Goal: Information Seeking & Learning: Learn about a topic

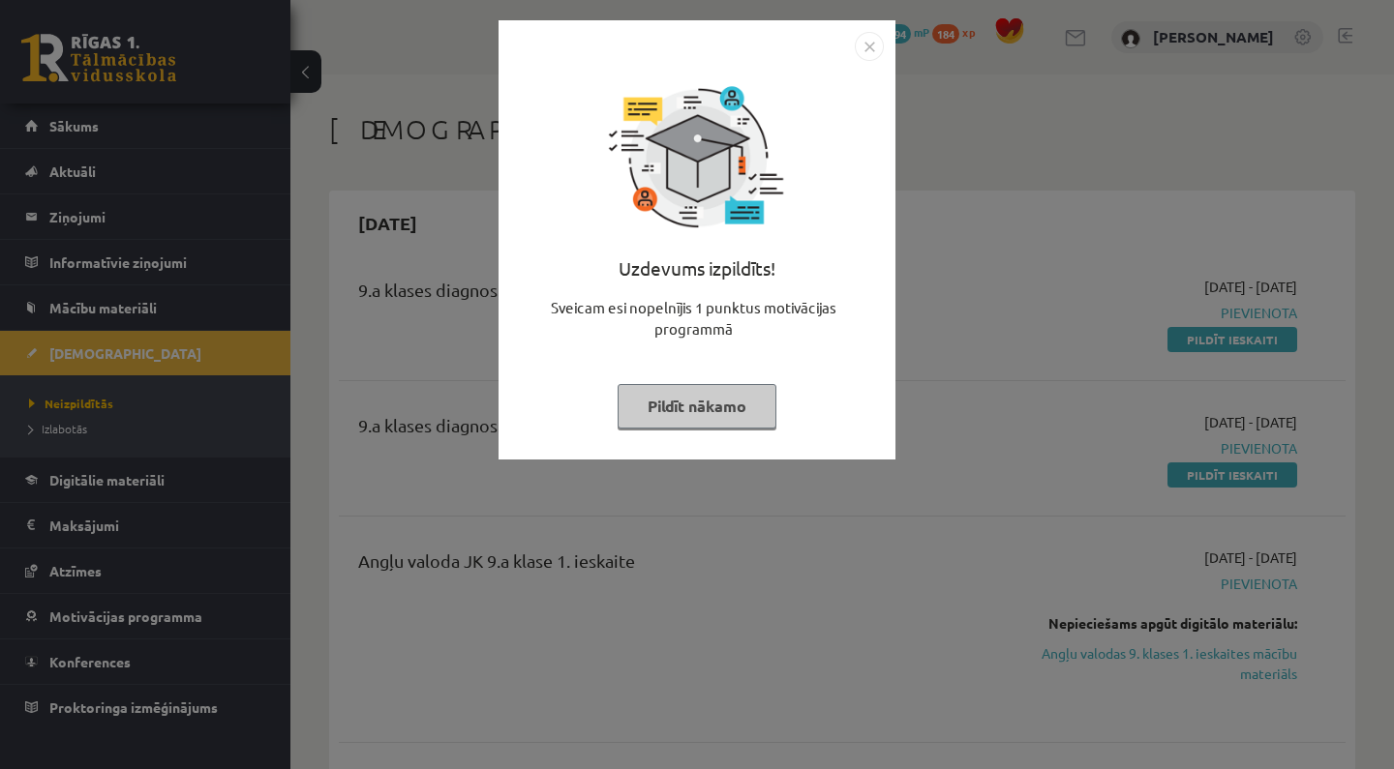
click at [694, 420] on button "Pildīt nākamo" at bounding box center [696, 406] width 159 height 45
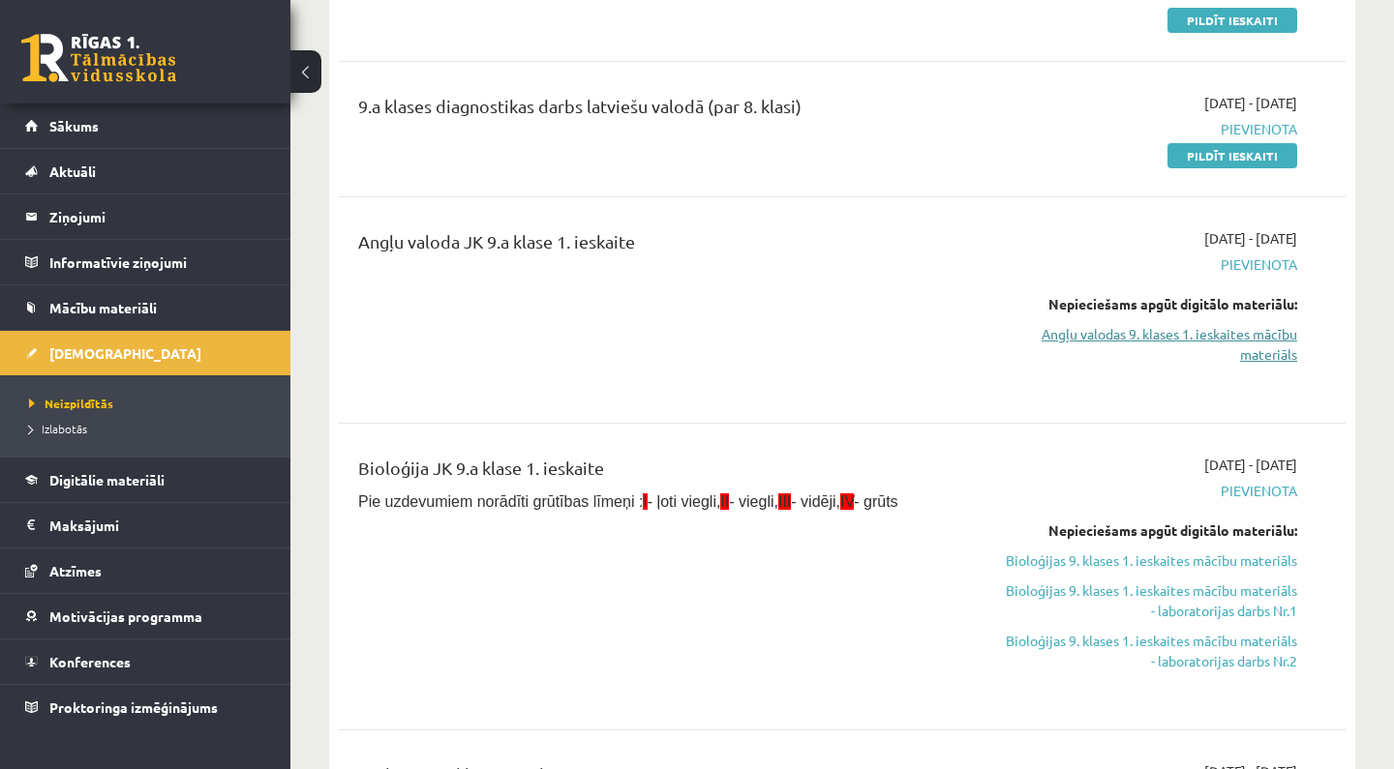
scroll to position [322, 0]
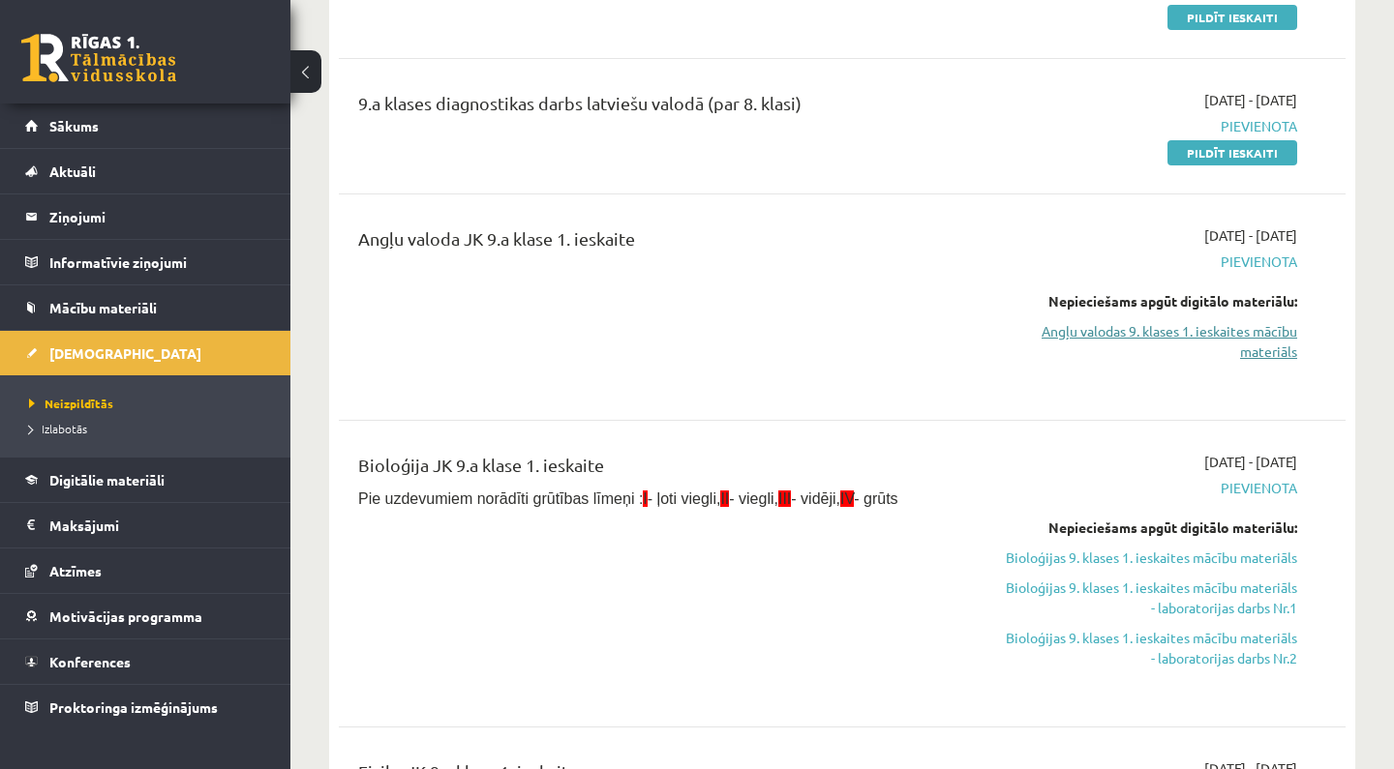
click at [1217, 335] on link "Angļu valodas 9. klases 1. ieskaites mācību materiāls" at bounding box center [1150, 341] width 293 height 41
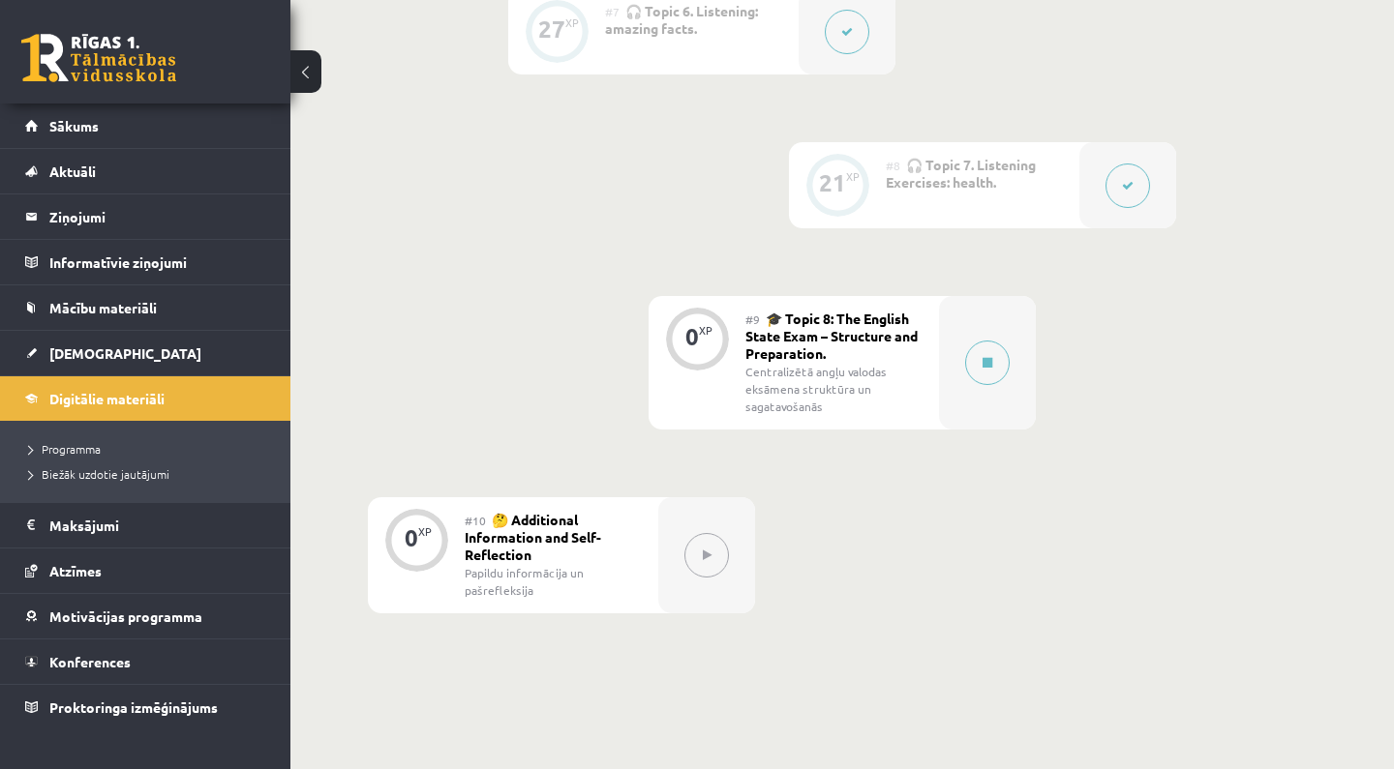
scroll to position [1460, 0]
click at [988, 412] on div at bounding box center [987, 359] width 97 height 134
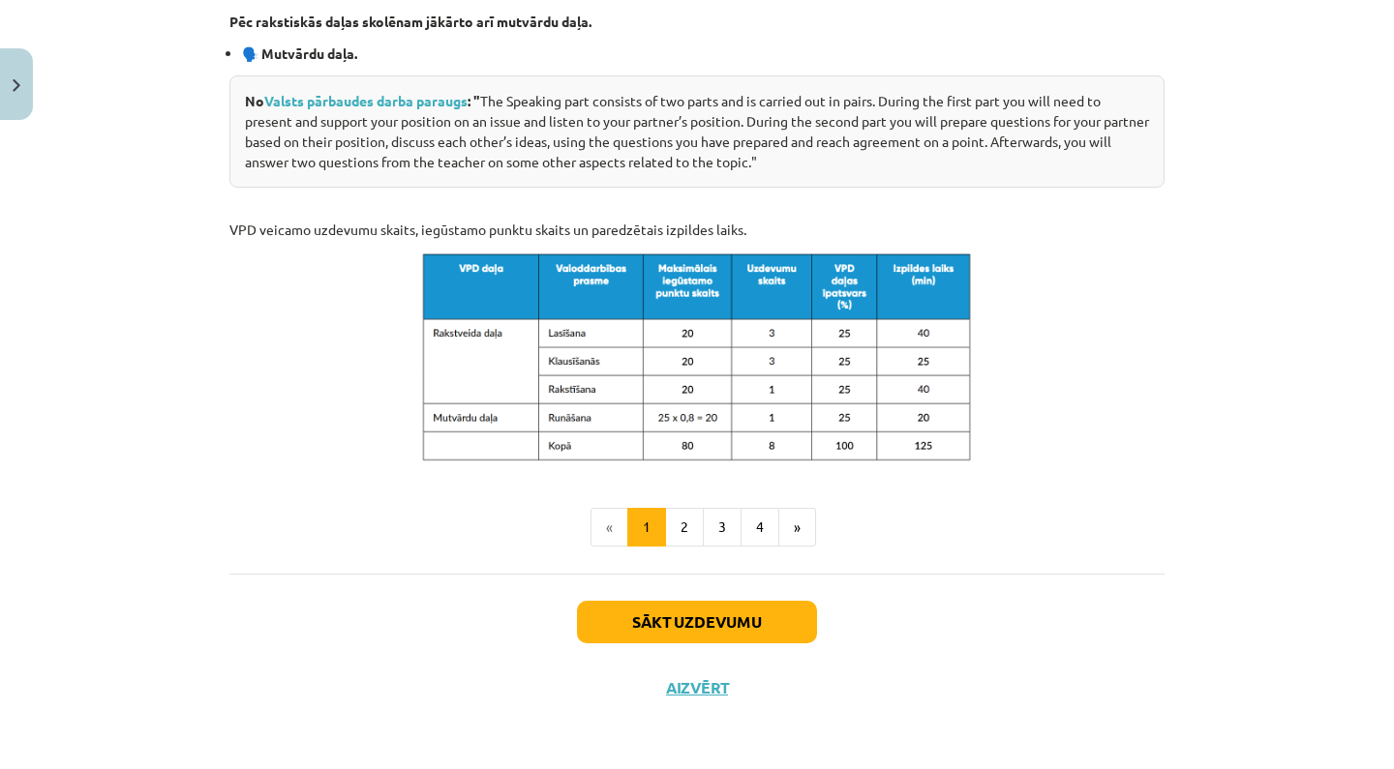
scroll to position [958, 0]
click at [721, 618] on button "Sākt uzdevumu" at bounding box center [697, 622] width 240 height 43
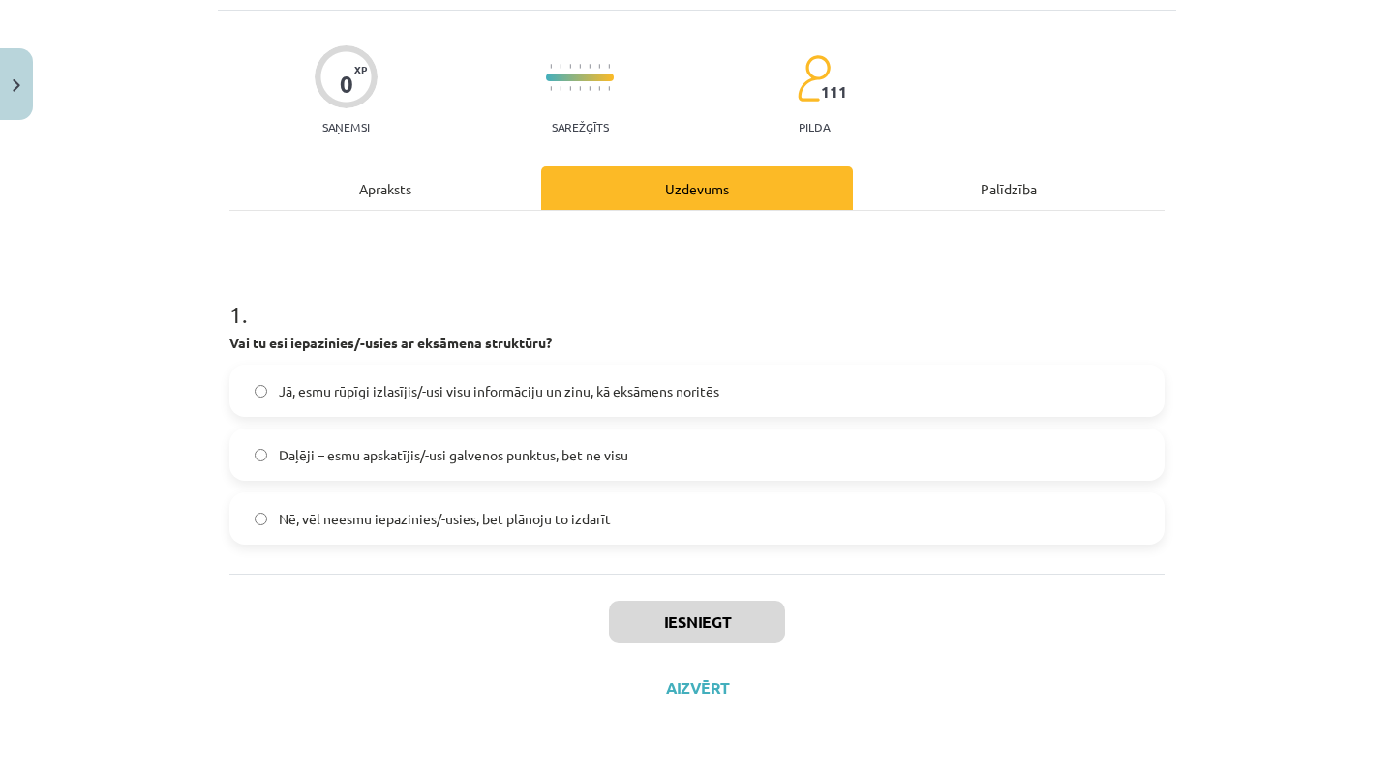
click at [460, 445] on span "Daļēji – esmu apskatījis/-usi galvenos punktus, bet ne visu" at bounding box center [453, 455] width 349 height 20
click at [674, 393] on span "Jā, esmu rūpīgi izlasījis/-usi visu informāciju un zinu, kā eksāmens noritēs" at bounding box center [499, 391] width 440 height 20
click at [672, 616] on button "Iesniegt" at bounding box center [697, 622] width 176 height 43
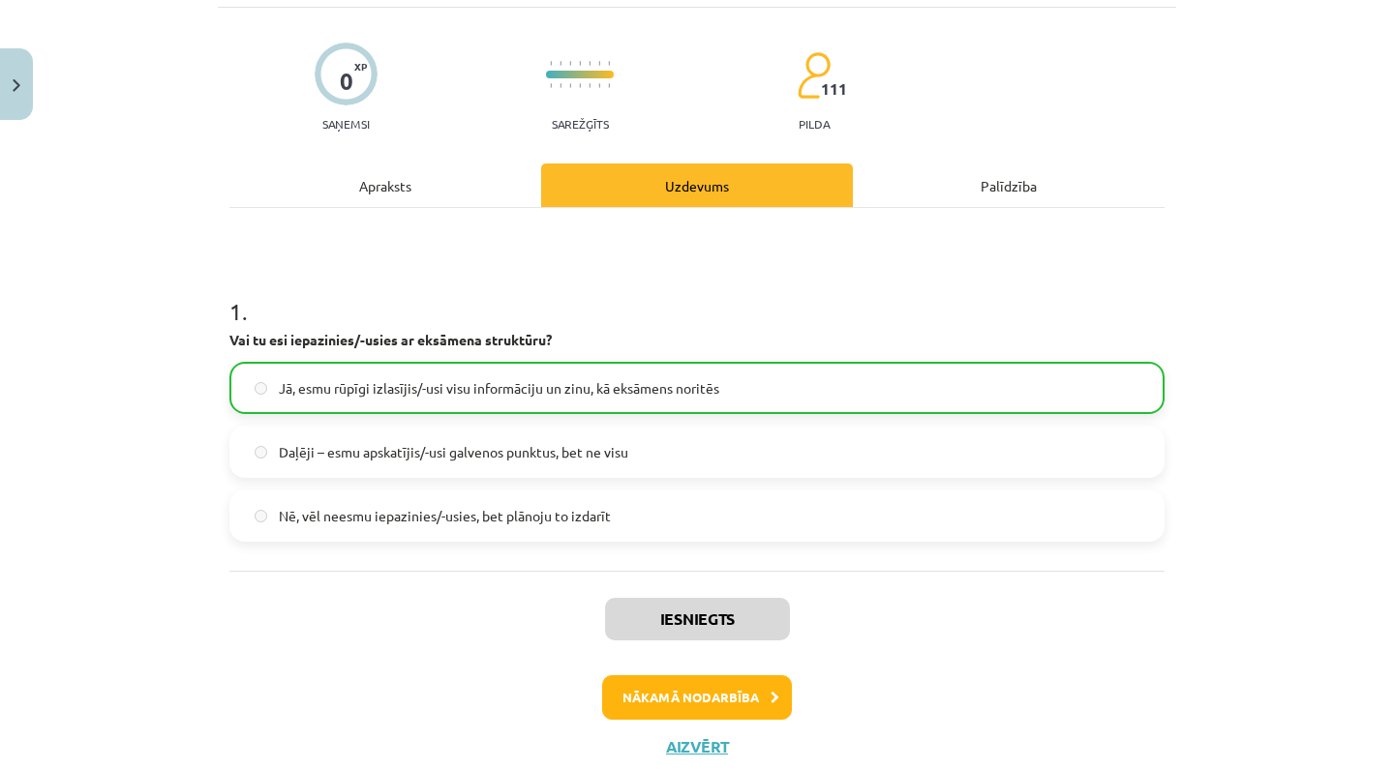
click at [686, 686] on button "Nākamā nodarbība" at bounding box center [697, 698] width 190 height 45
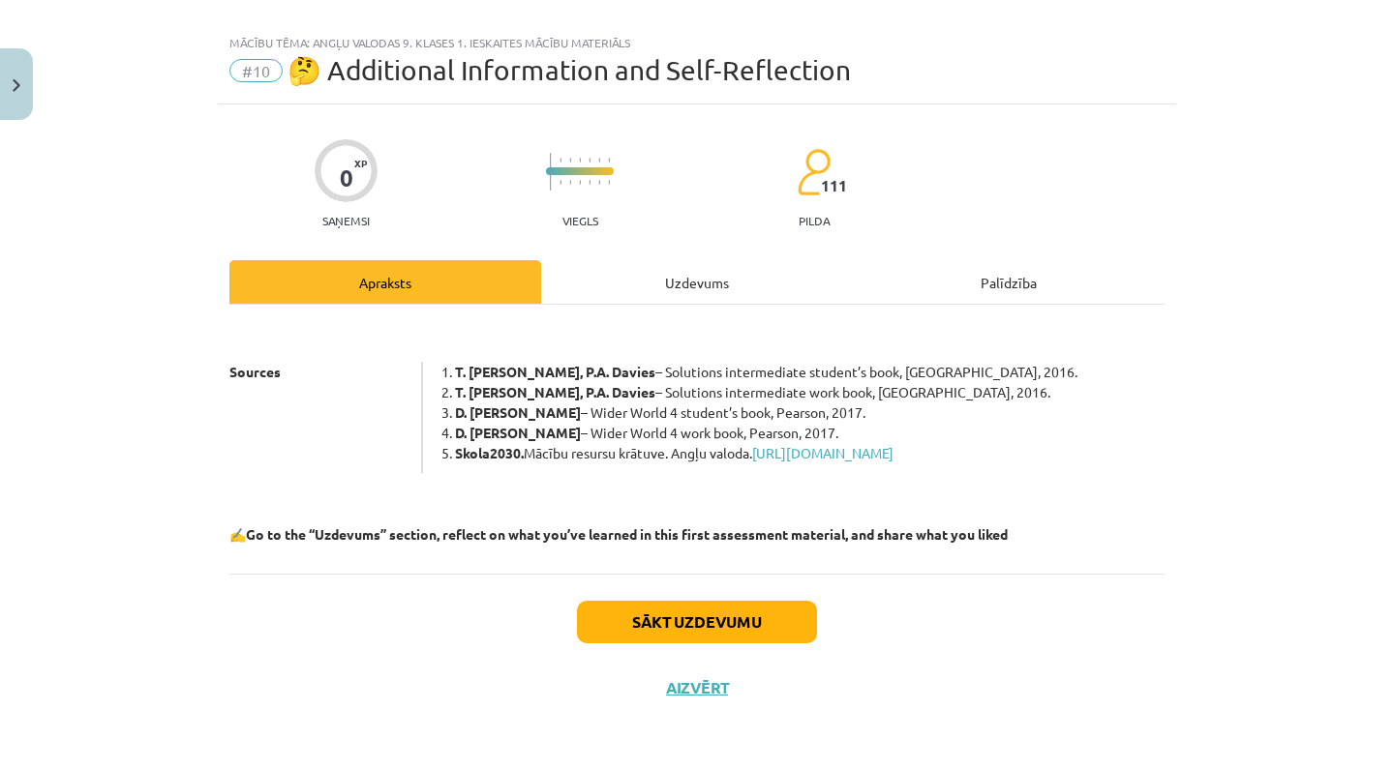
scroll to position [47, 0]
click at [840, 444] on link "https://mape.gov.lv/catalog/materials/FEB60A0E-7430-4D4A-BA5D-880A26C29F9C/view" at bounding box center [822, 452] width 141 height 17
click at [719, 630] on button "Sākt uzdevumu" at bounding box center [697, 622] width 240 height 43
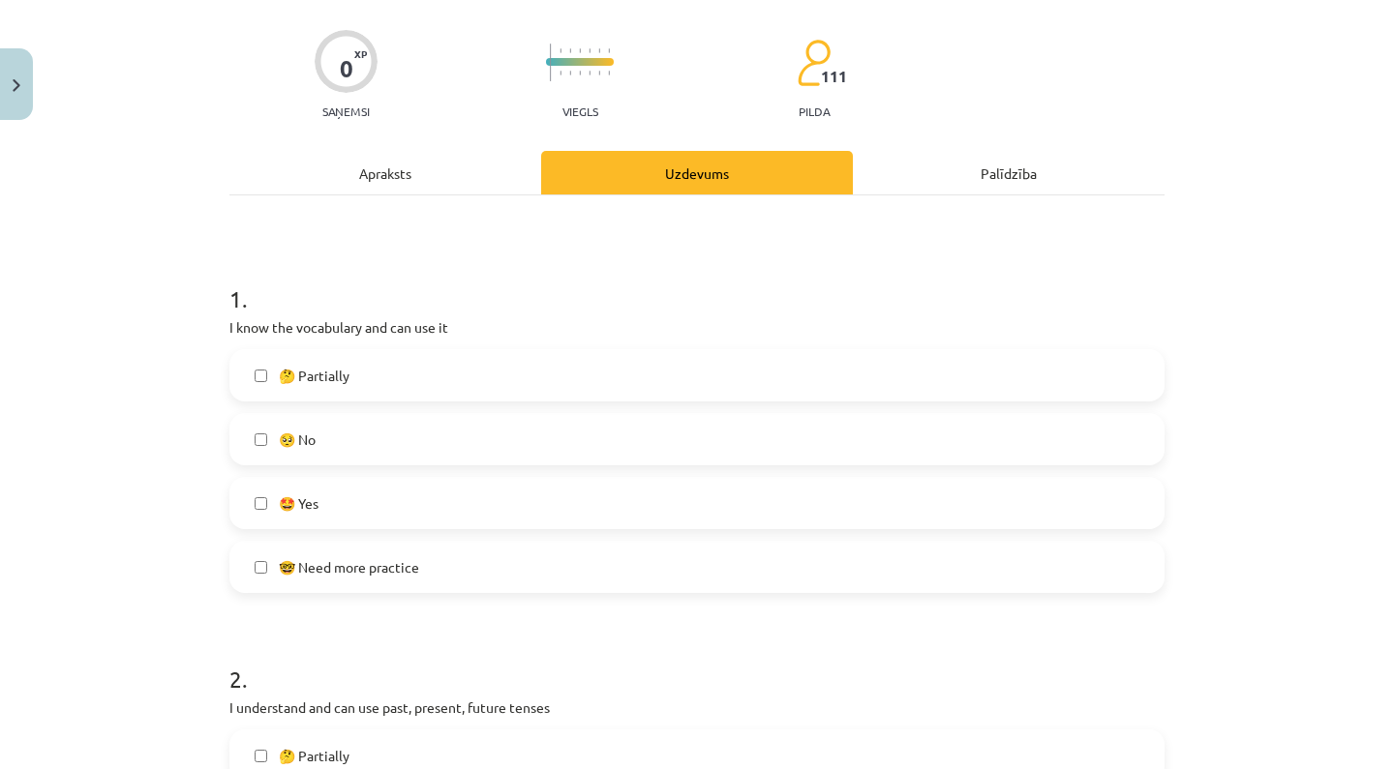
scroll to position [170, 0]
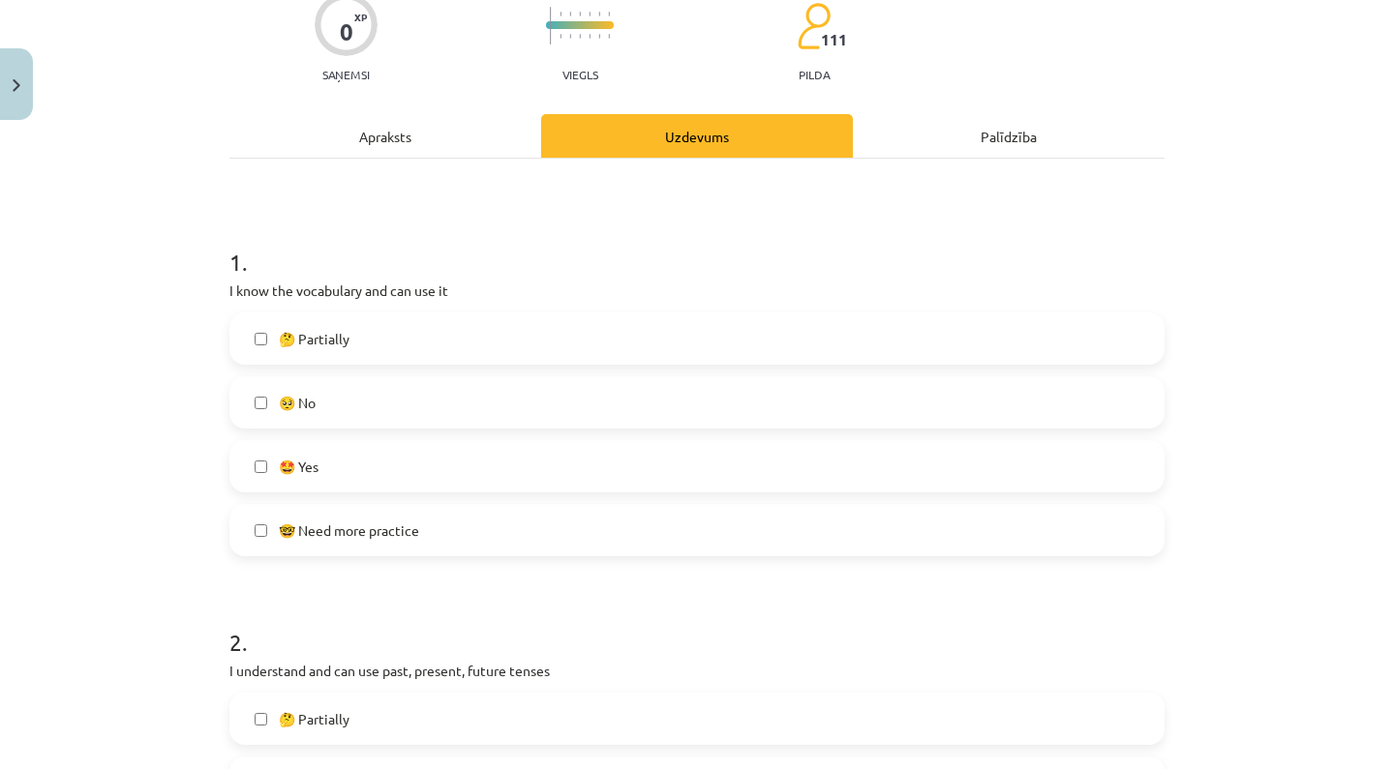
click at [431, 357] on label "🤔 Partially" at bounding box center [696, 339] width 931 height 48
click at [419, 530] on span "🤓 Need more practice" at bounding box center [349, 531] width 140 height 20
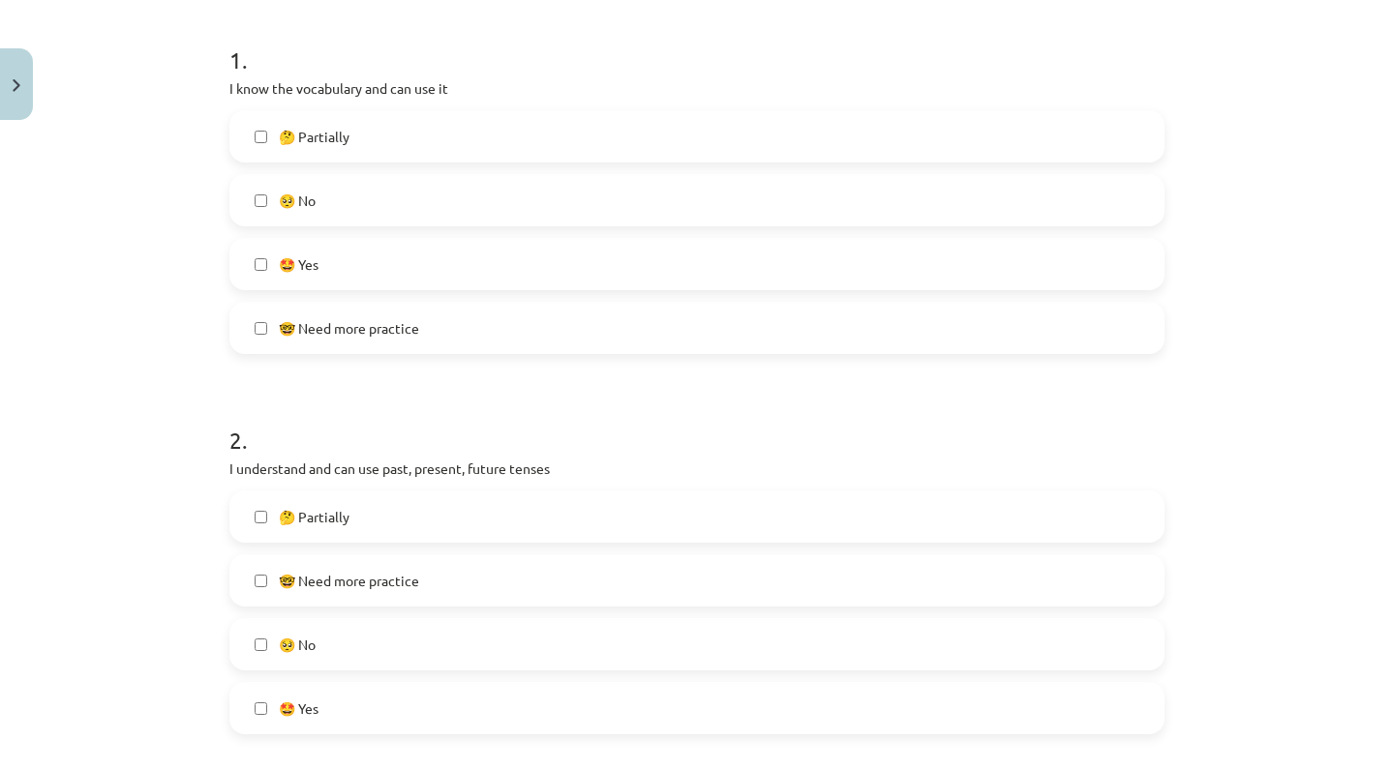
scroll to position [379, 0]
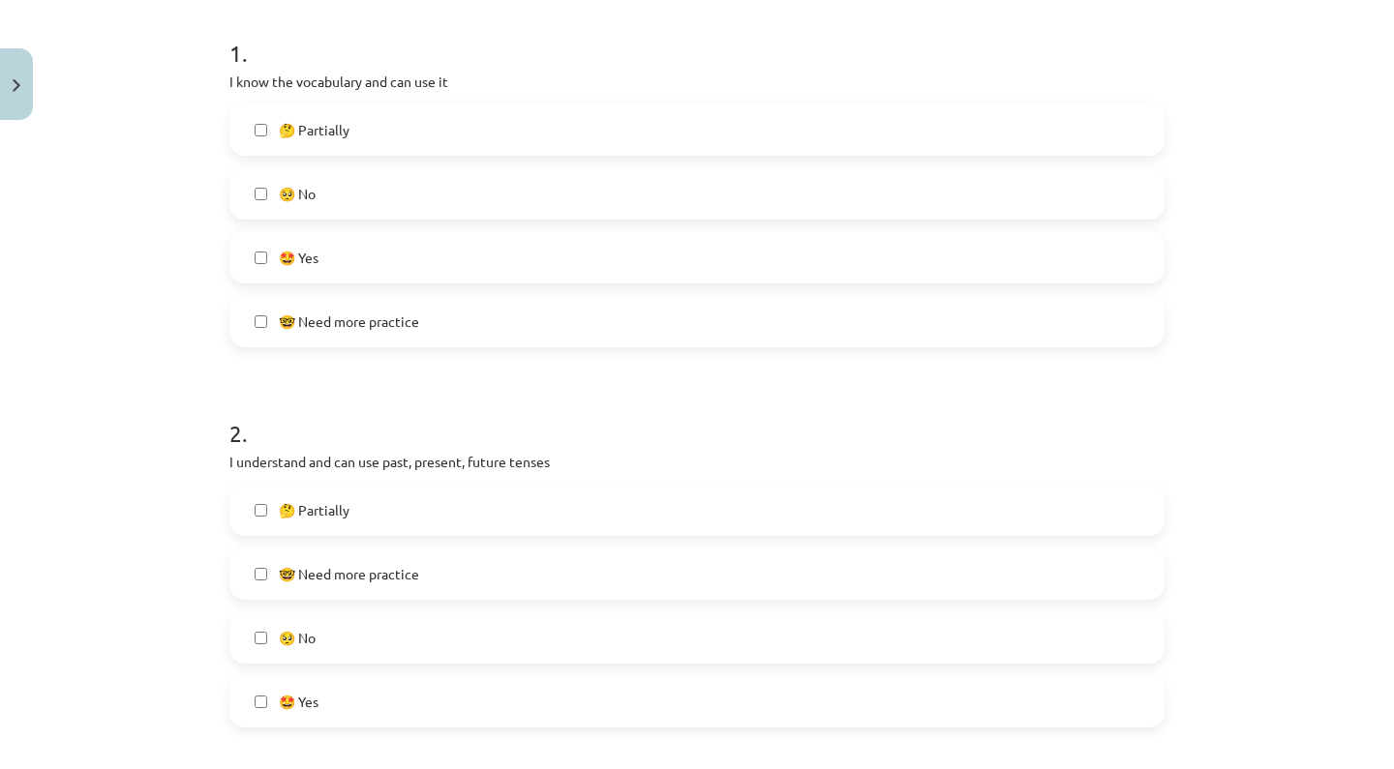
click at [439, 138] on label "🤔 Partially" at bounding box center [696, 129] width 931 height 48
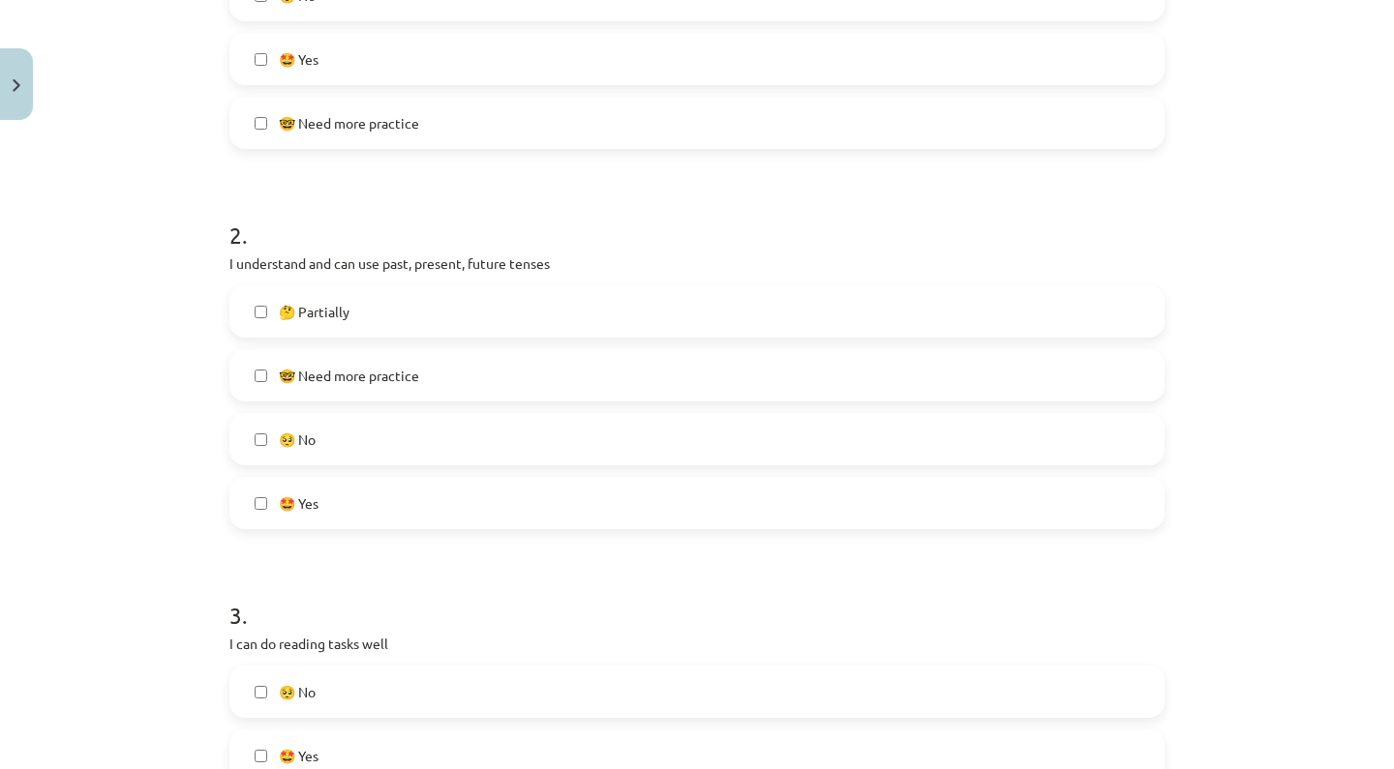
scroll to position [588, 0]
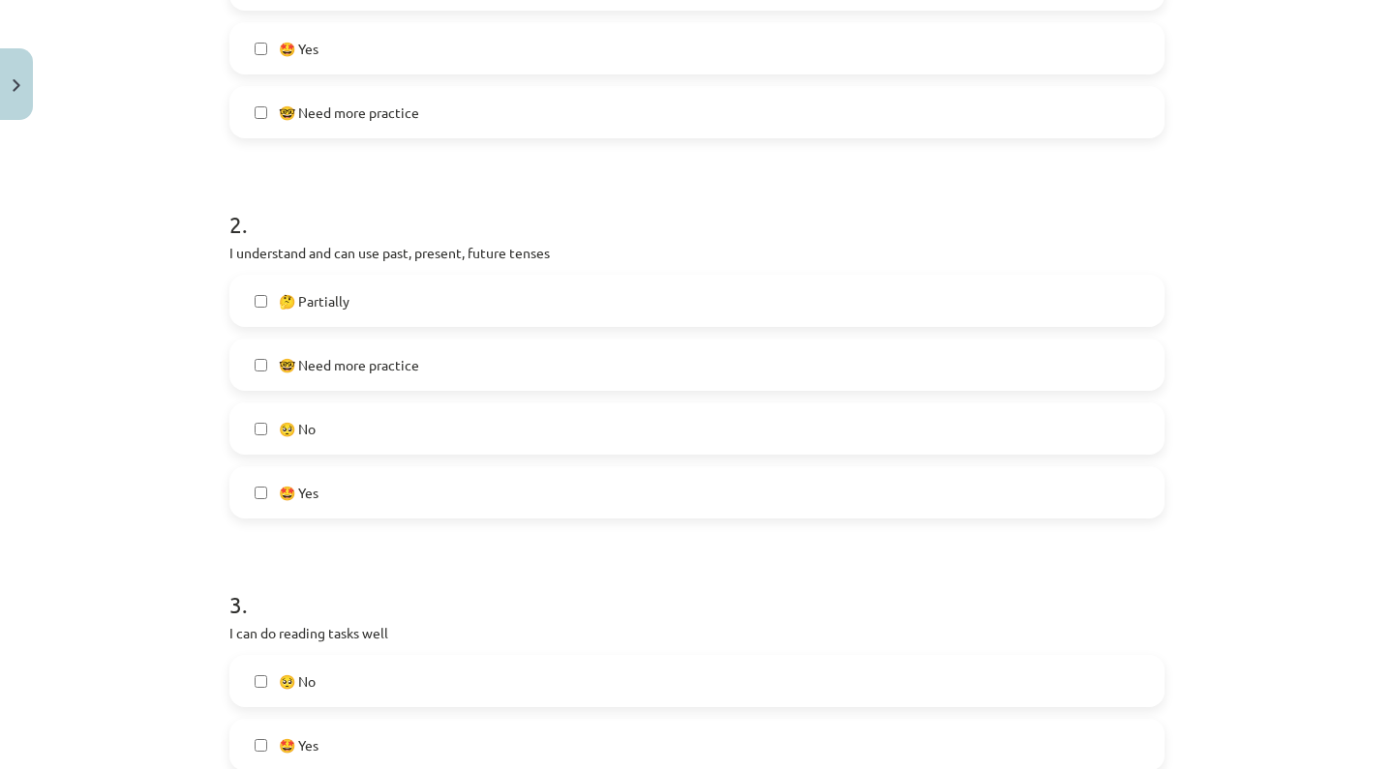
click at [376, 372] on span "🤓 Need more practice" at bounding box center [349, 365] width 140 height 20
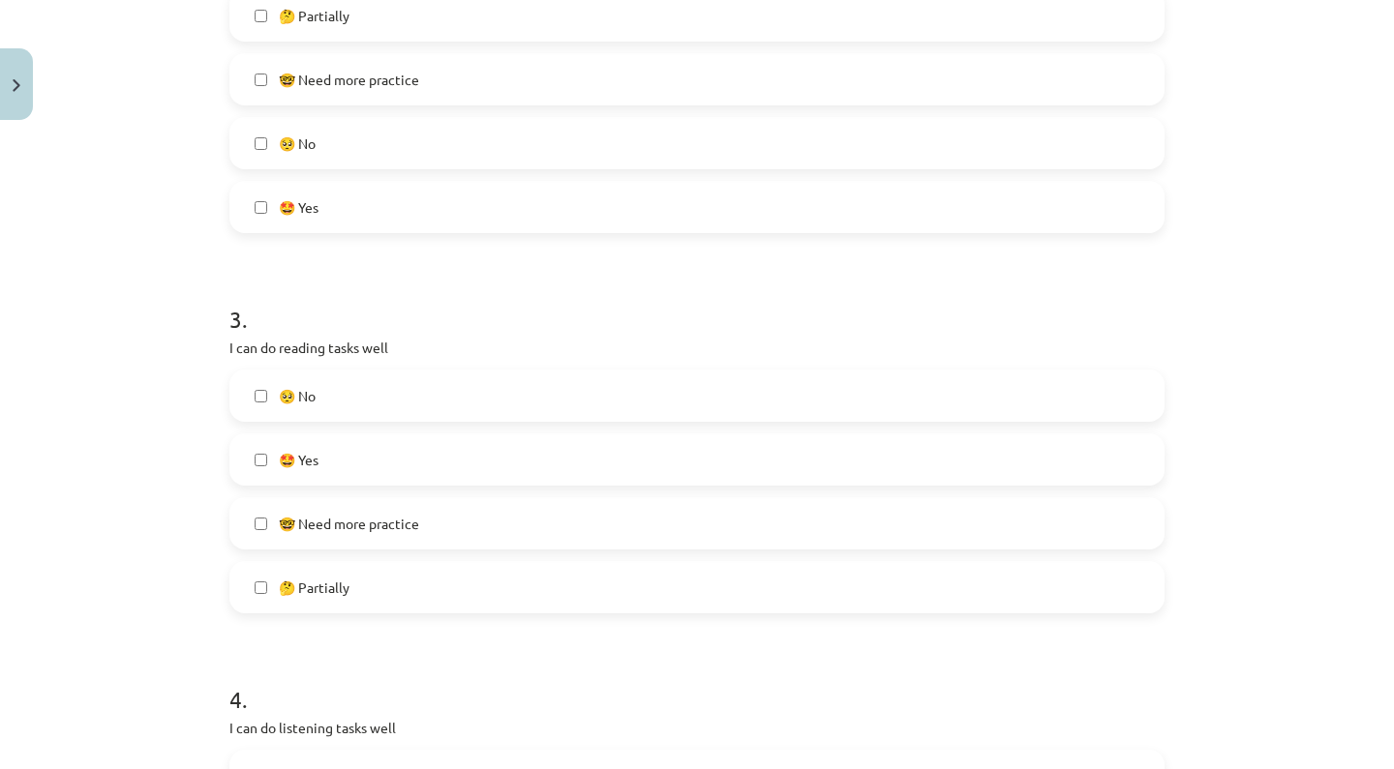
scroll to position [886, 0]
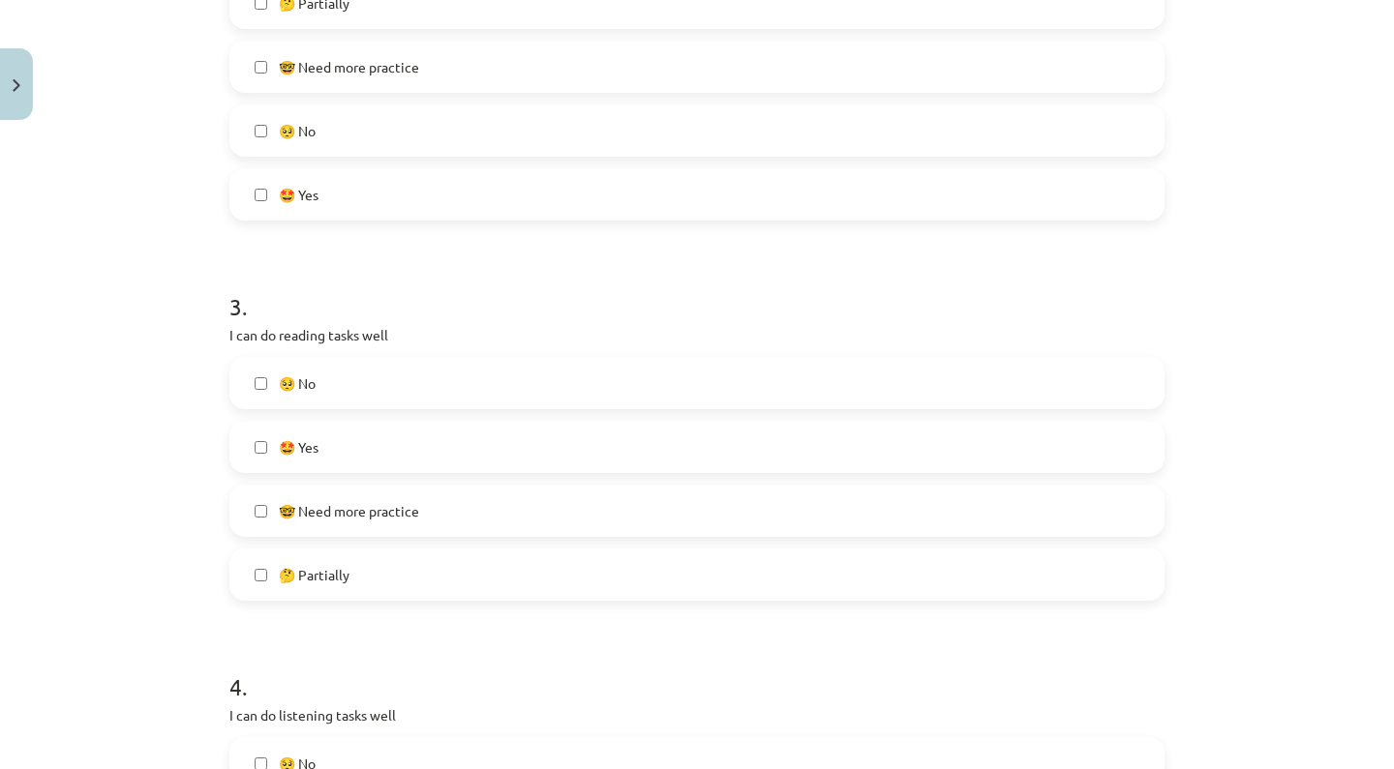
click at [376, 443] on label "🤩 Yes" at bounding box center [696, 447] width 931 height 48
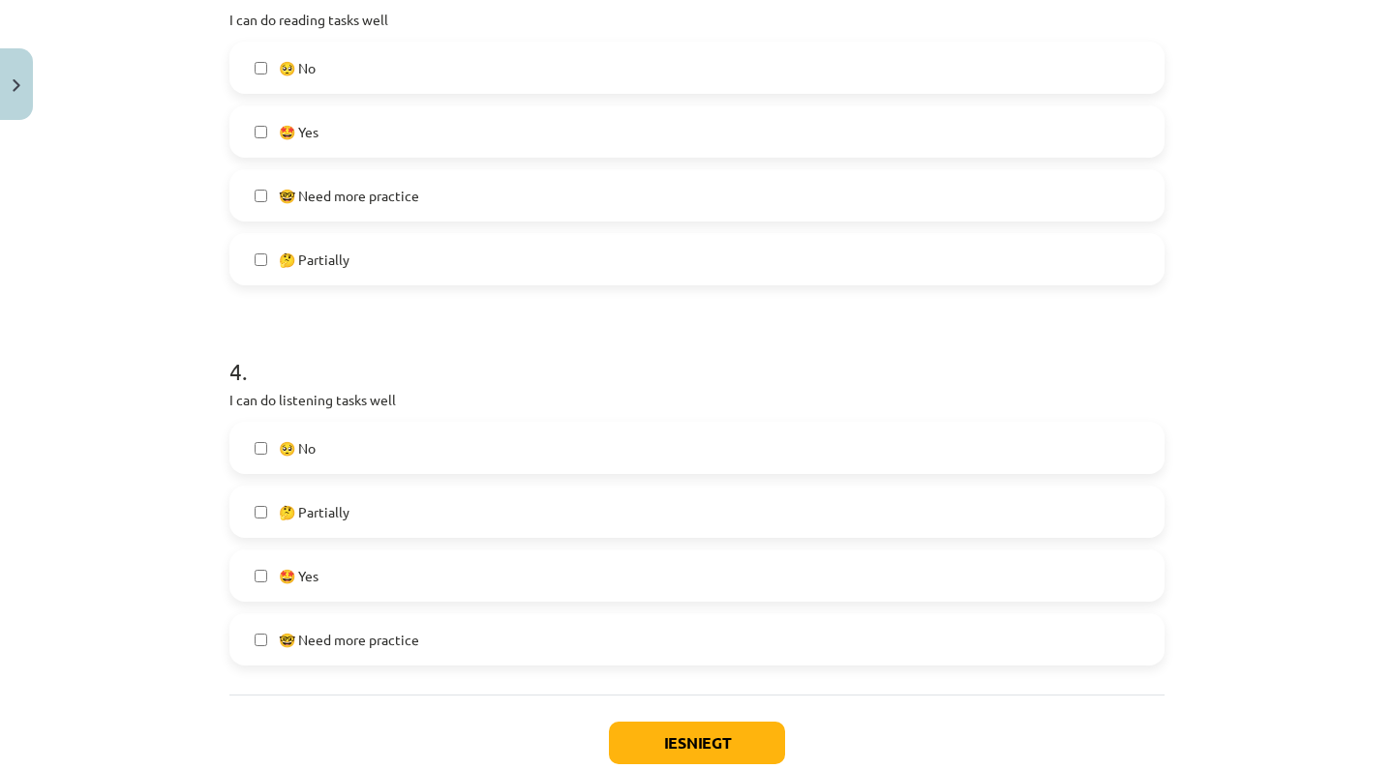
scroll to position [1205, 0]
click at [366, 568] on label "🤩 Yes" at bounding box center [696, 573] width 931 height 48
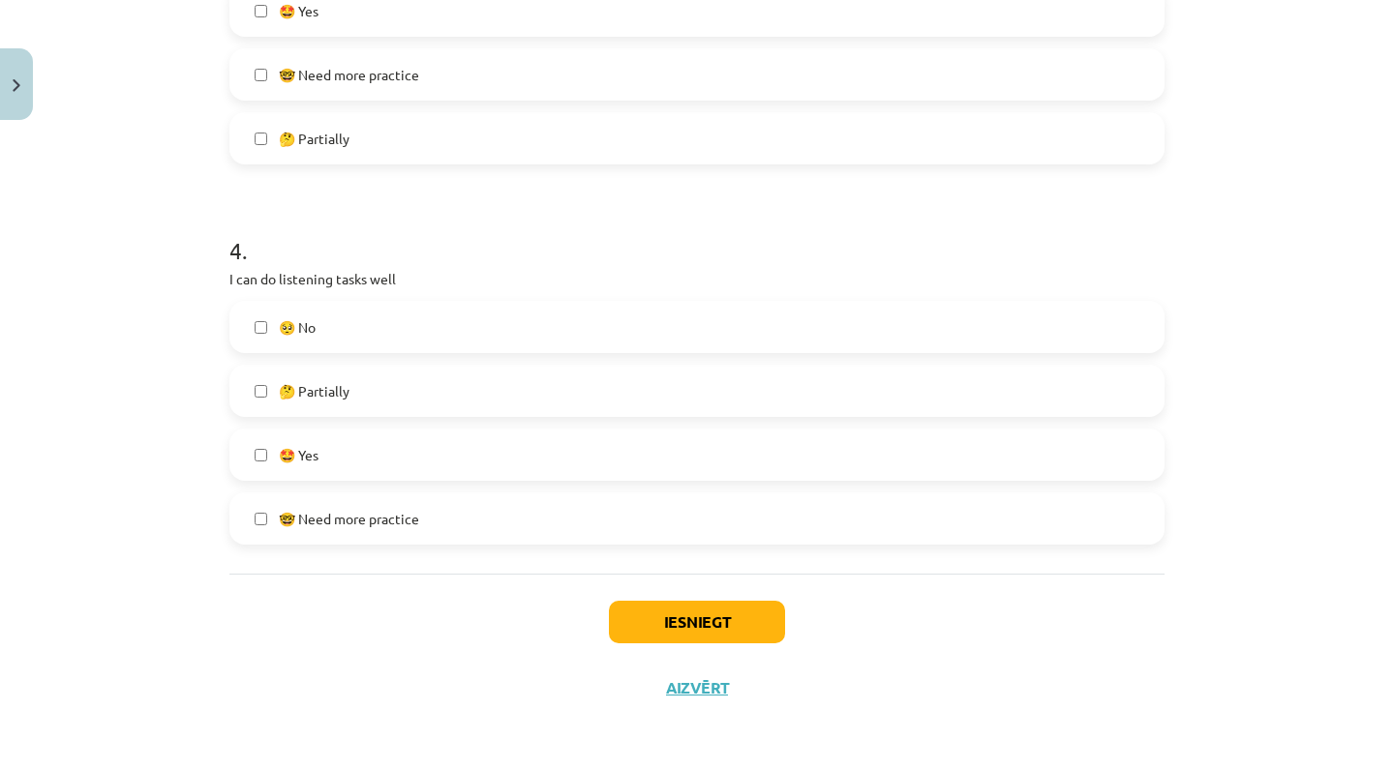
scroll to position [1326, 0]
click at [670, 627] on button "Iesniegt" at bounding box center [697, 622] width 176 height 43
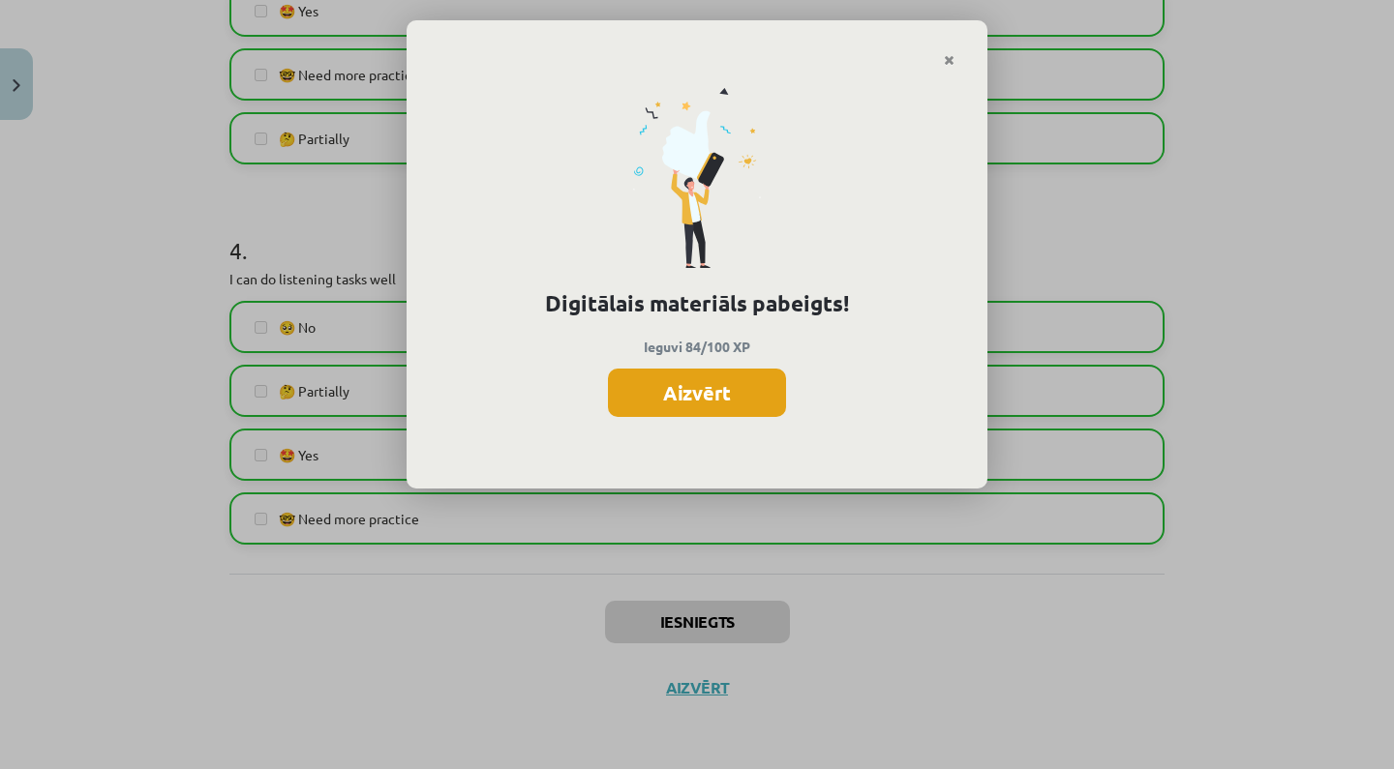
click at [735, 380] on button "Aizvērt" at bounding box center [697, 393] width 178 height 48
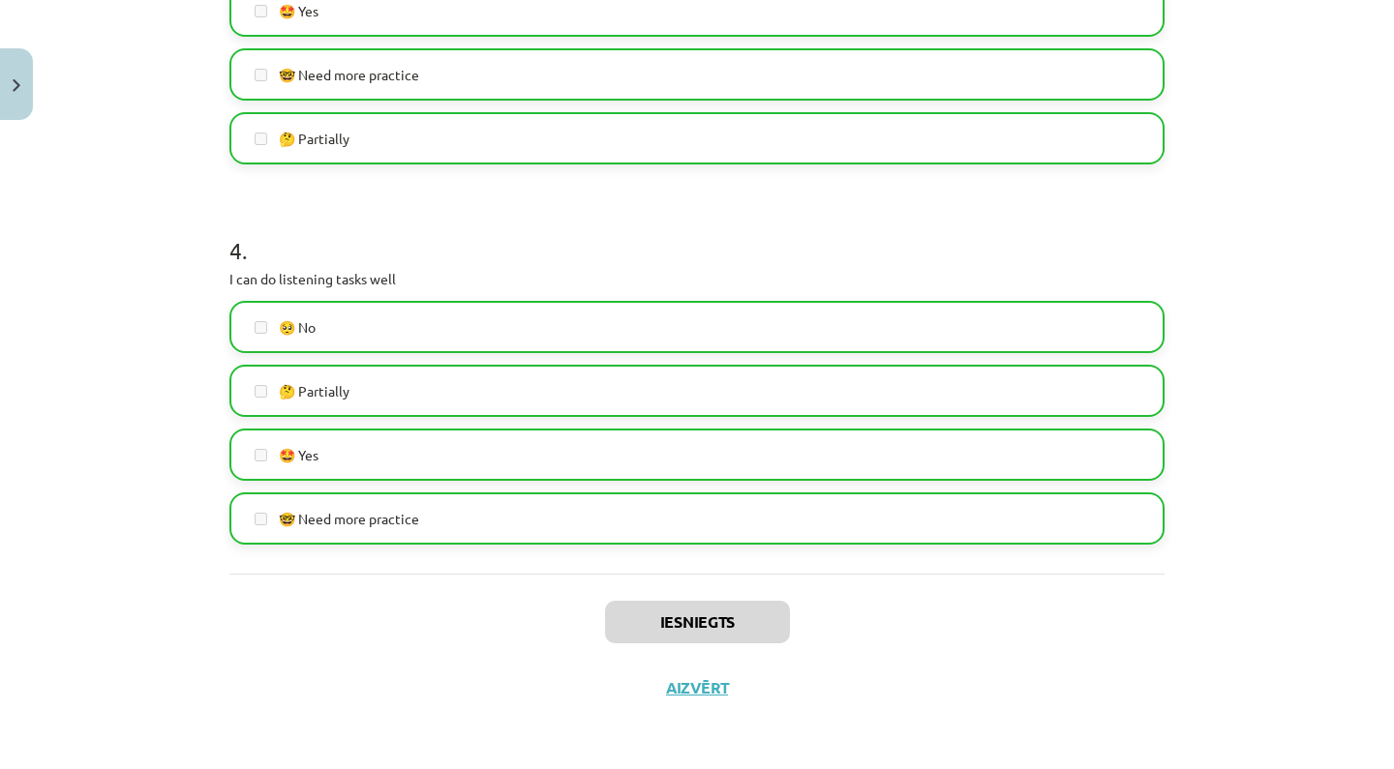
click at [0, 62] on button "Close" at bounding box center [16, 84] width 33 height 72
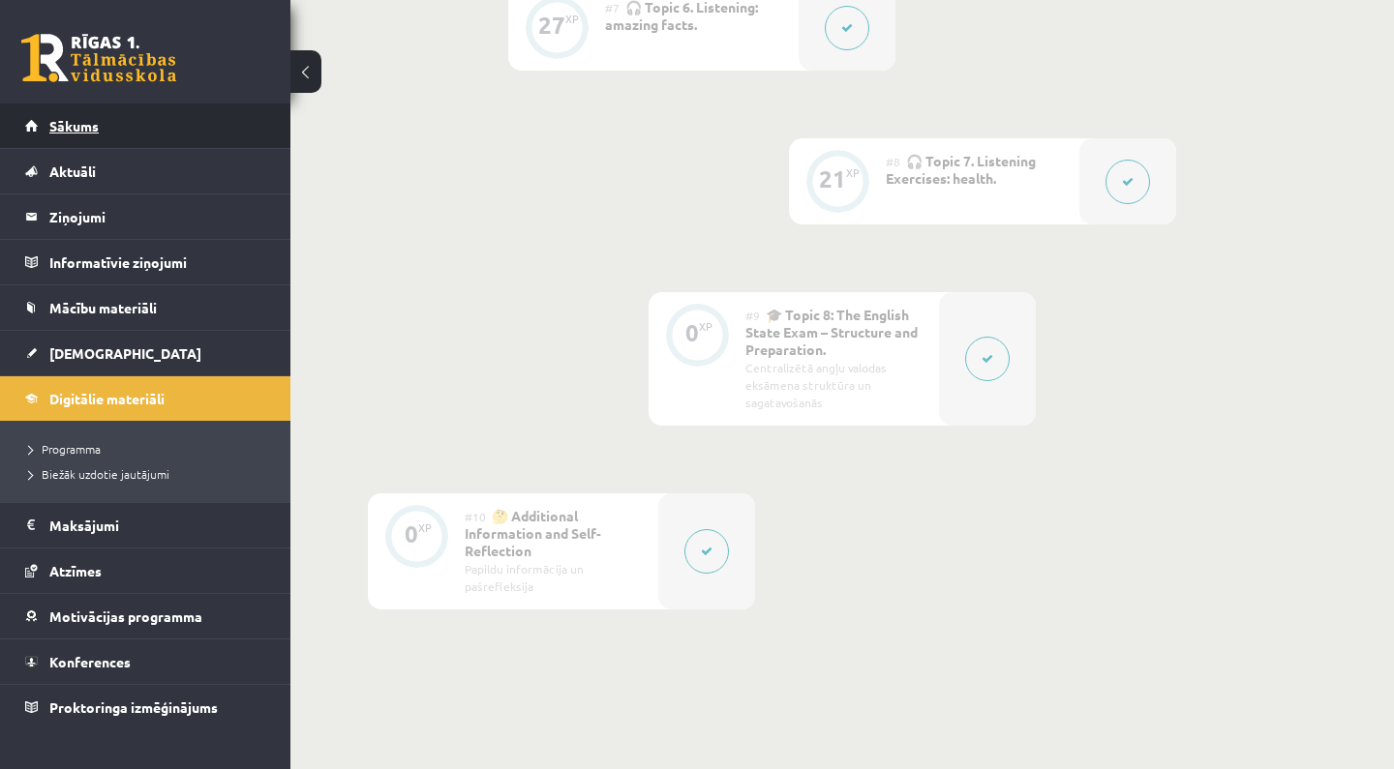
click at [216, 130] on link "Sākums" at bounding box center [145, 126] width 241 height 45
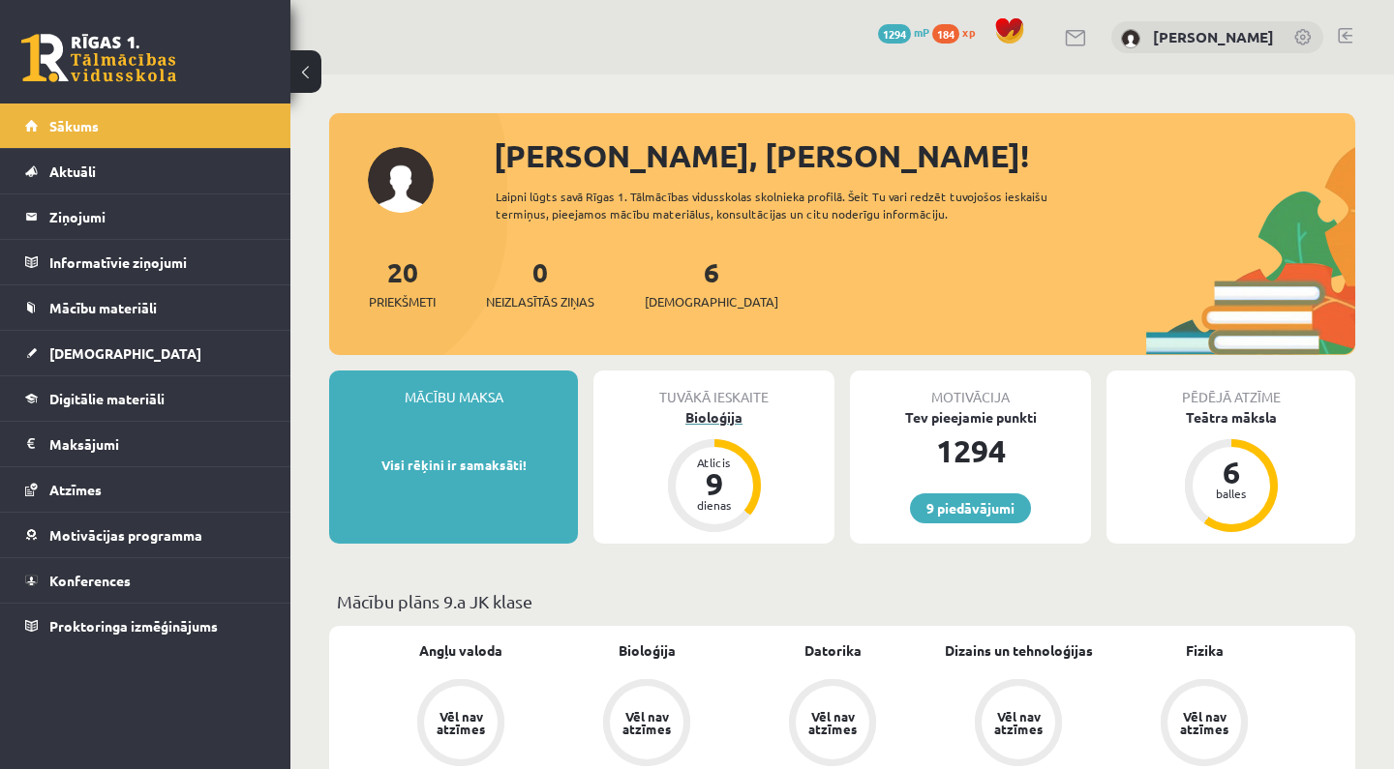
click at [711, 420] on div "Bioloģija" at bounding box center [713, 417] width 241 height 20
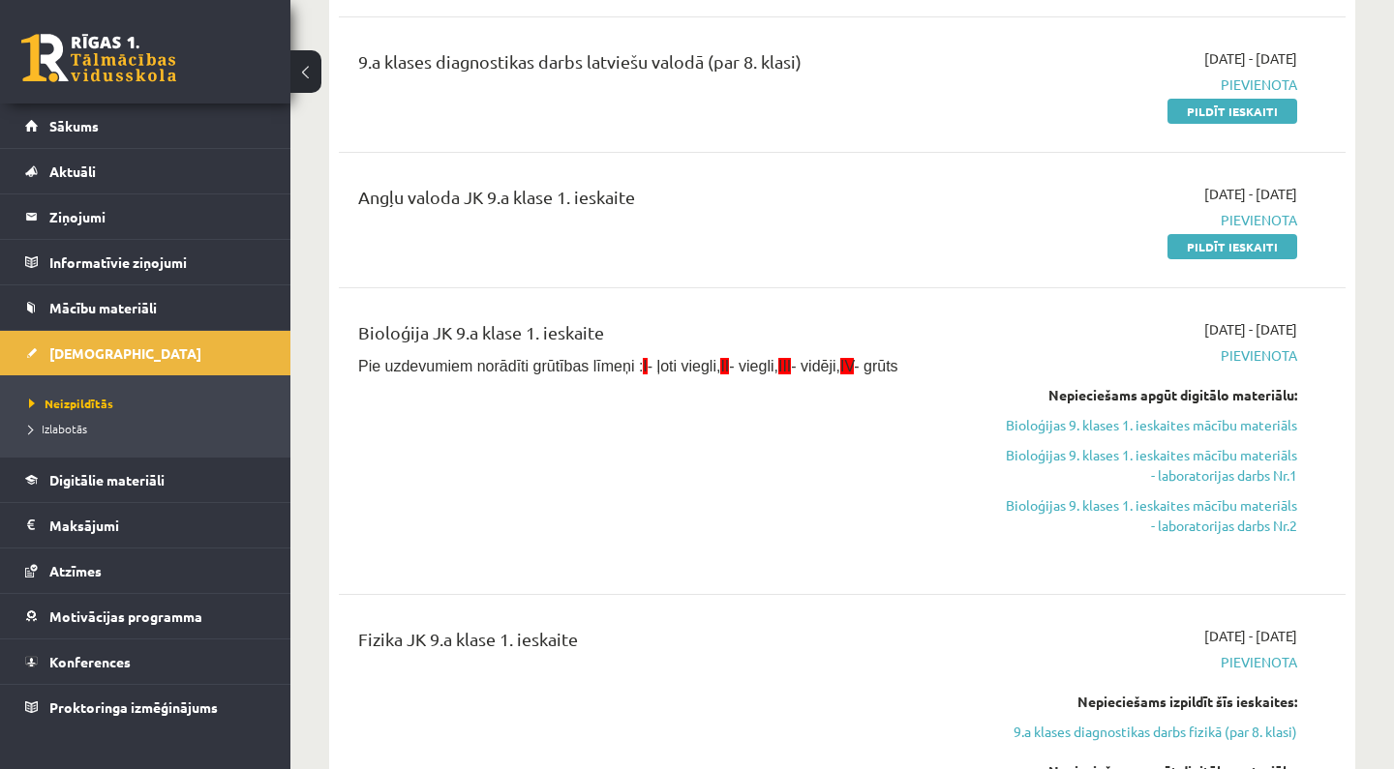
scroll to position [375, 0]
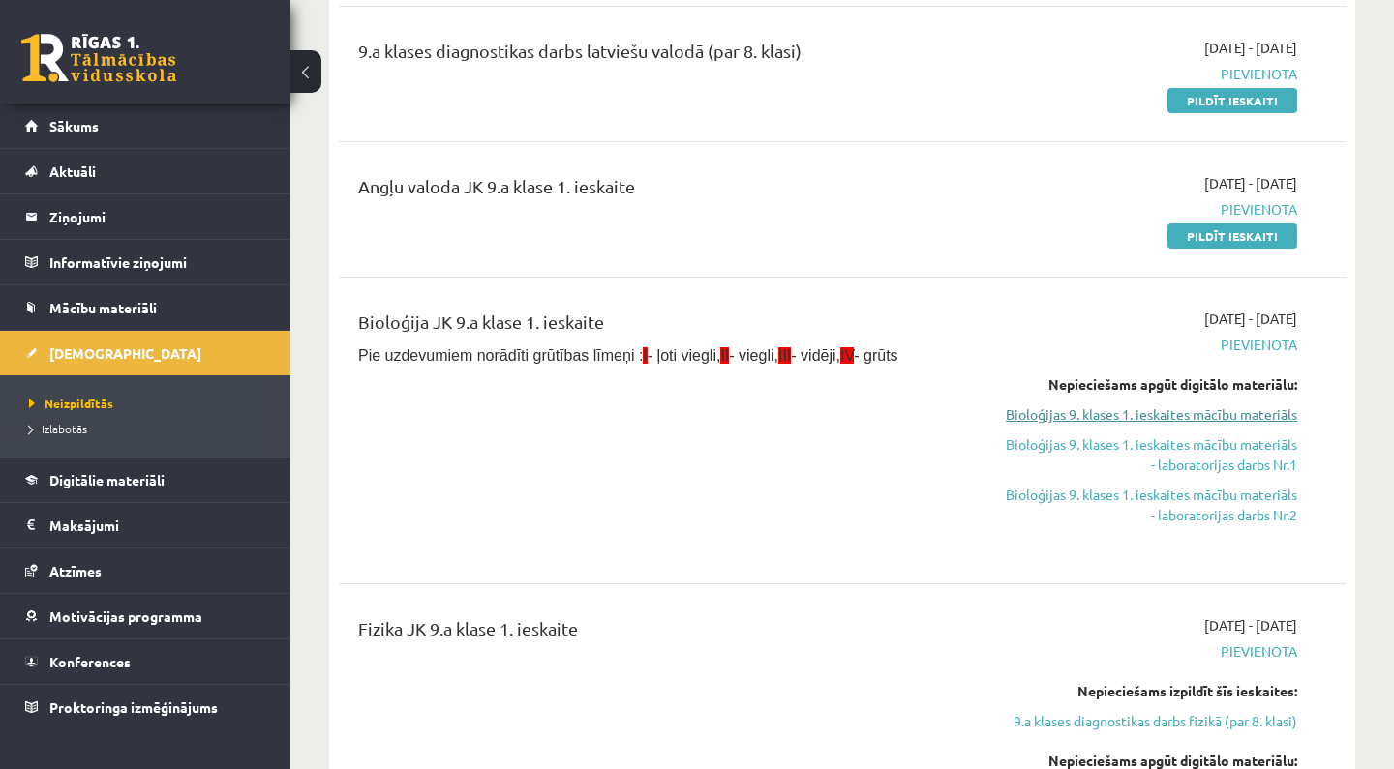
click at [1140, 415] on link "Bioloģijas 9. klases 1. ieskaites mācību materiāls" at bounding box center [1150, 415] width 293 height 20
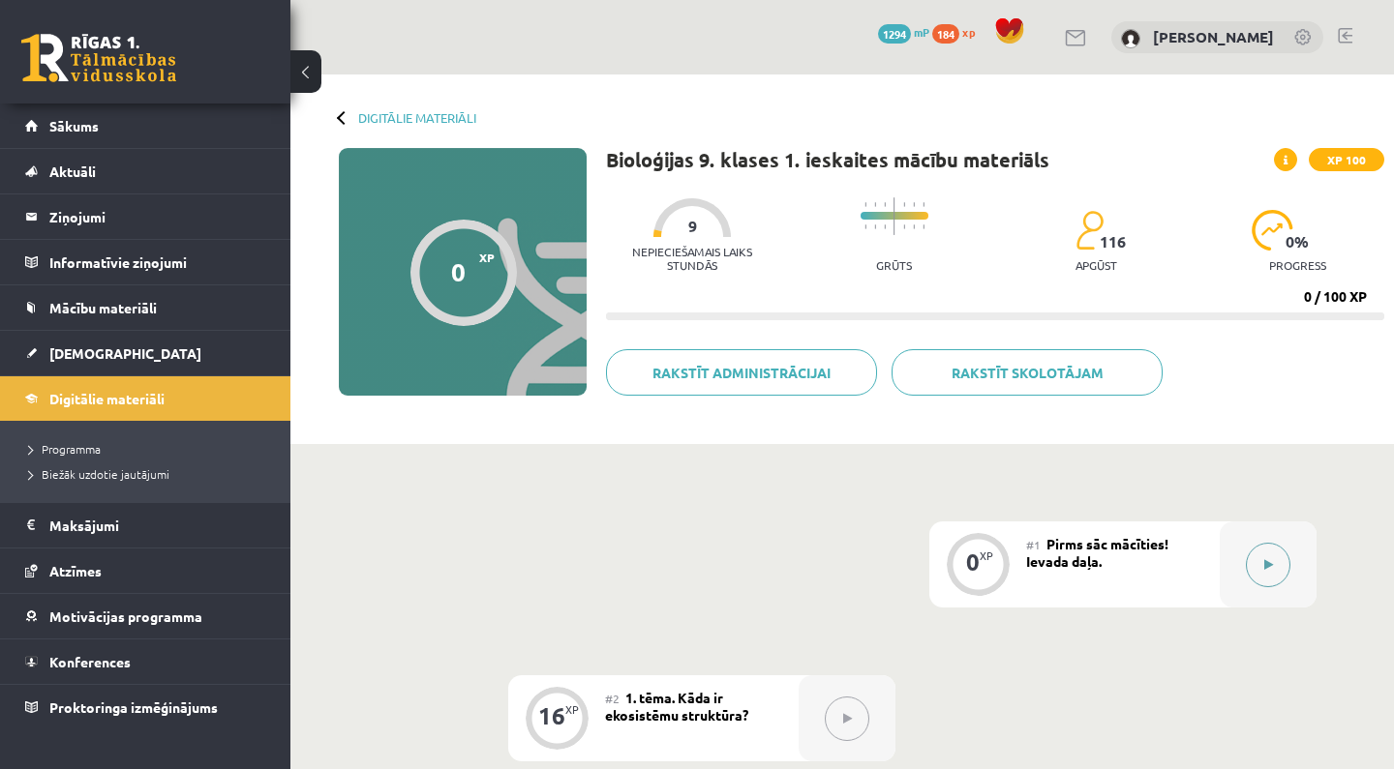
click at [1280, 556] on button at bounding box center [1268, 565] width 45 height 45
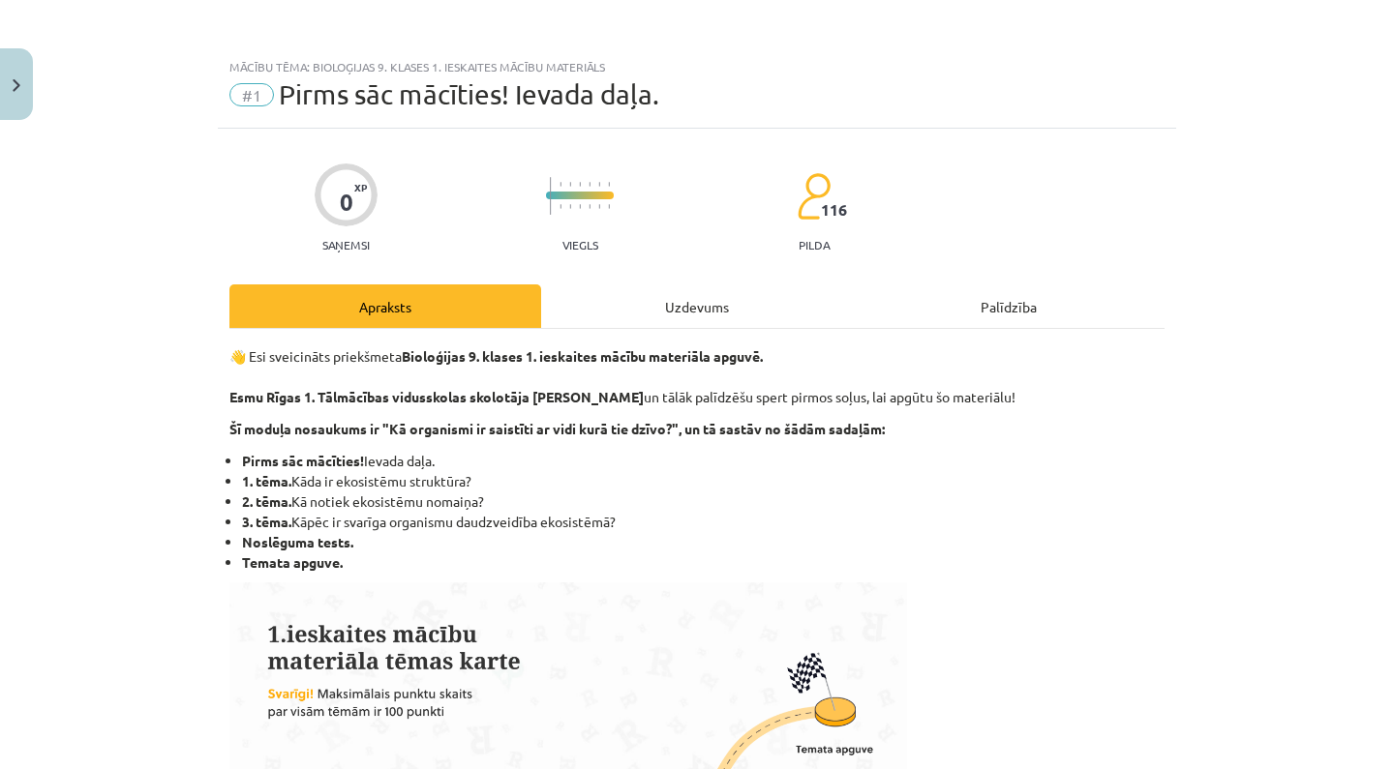
click at [677, 297] on div "Uzdevums" at bounding box center [697, 307] width 312 height 44
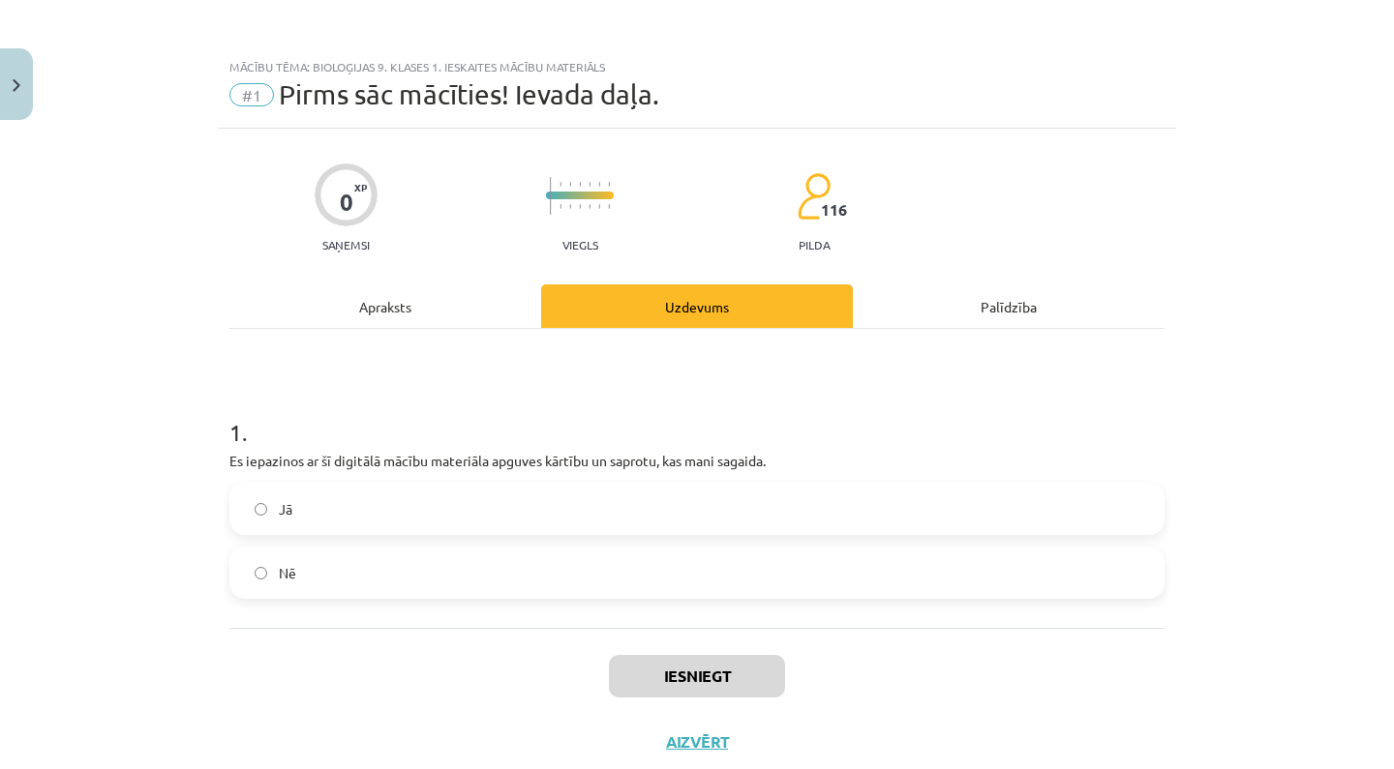
scroll to position [48, 0]
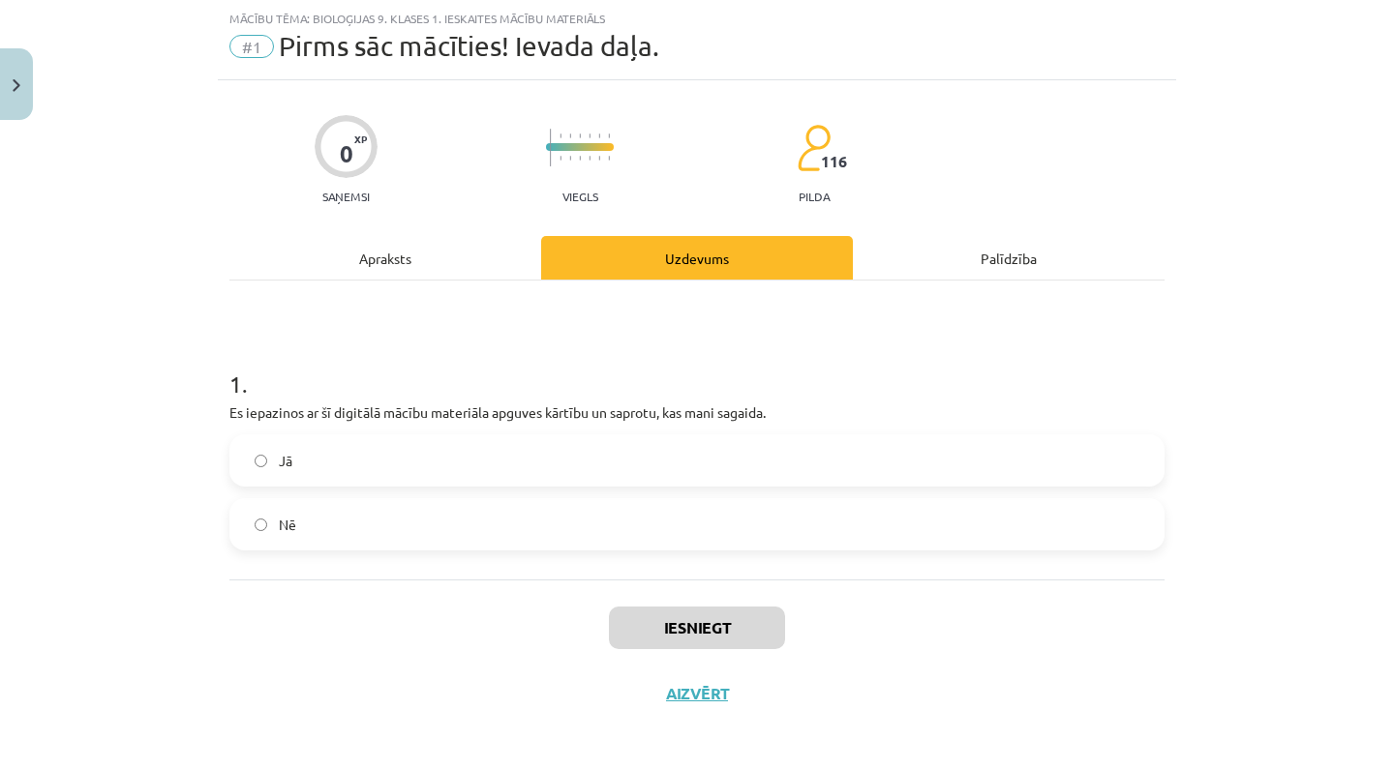
click at [467, 269] on div "Apraksts" at bounding box center [385, 258] width 312 height 44
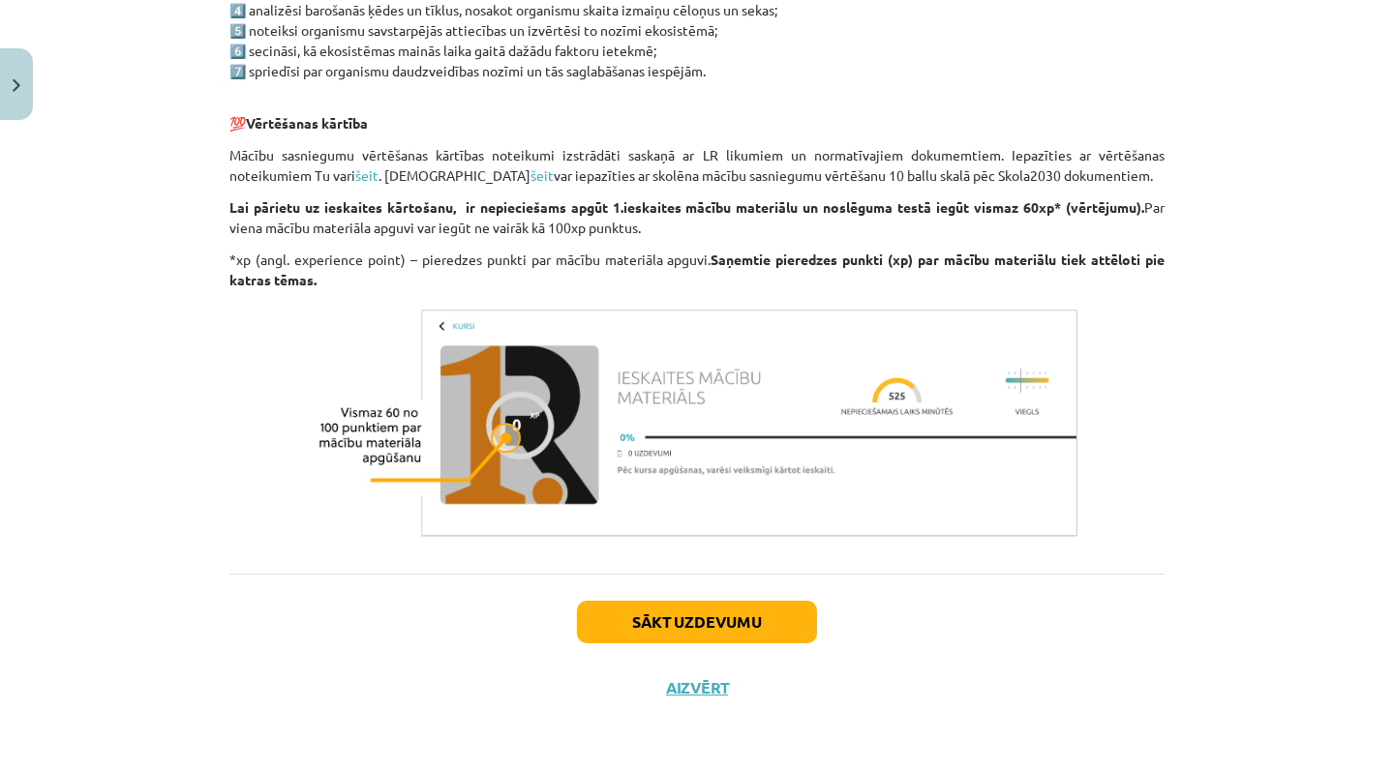
scroll to position [1103, 0]
click at [754, 605] on button "Sākt uzdevumu" at bounding box center [697, 622] width 240 height 43
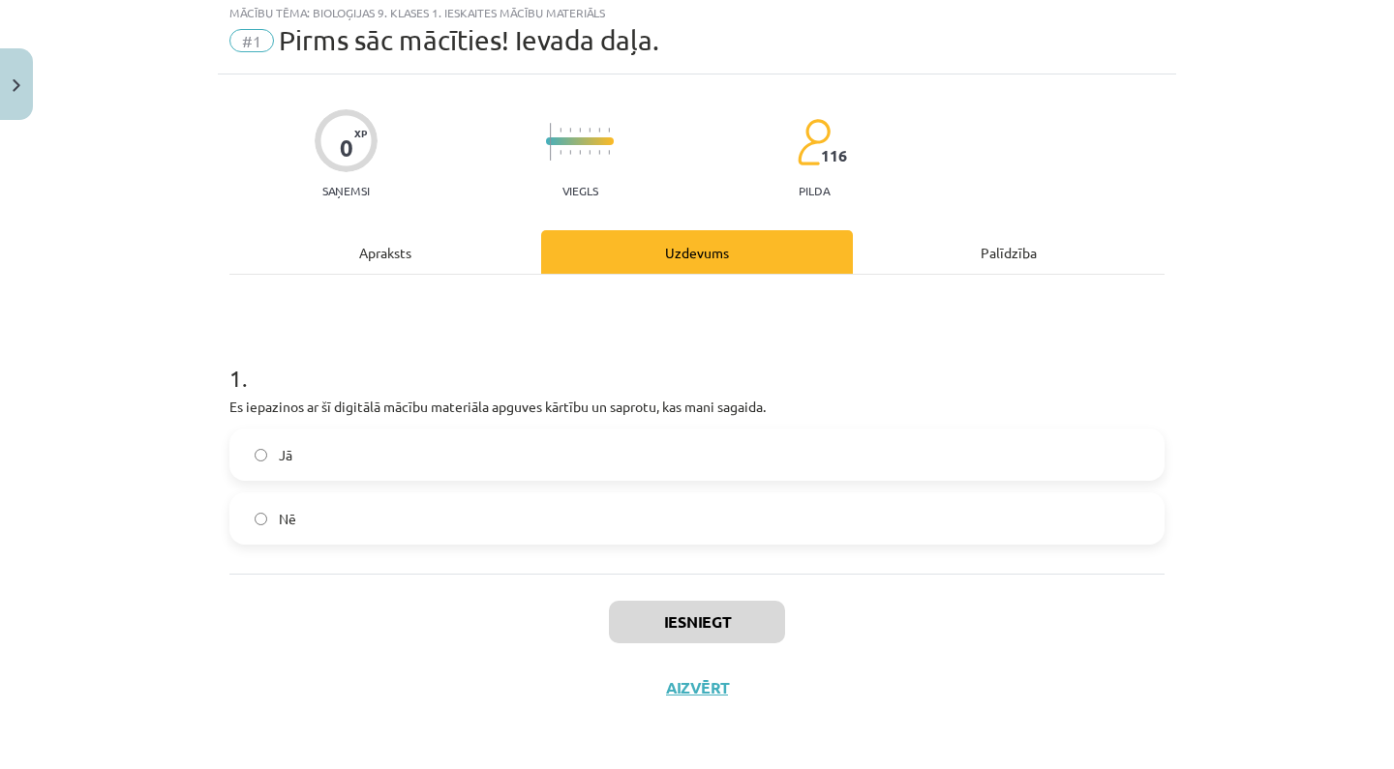
click at [635, 451] on label "Jā" at bounding box center [696, 455] width 931 height 48
click at [663, 602] on button "Iesniegt" at bounding box center [697, 622] width 176 height 43
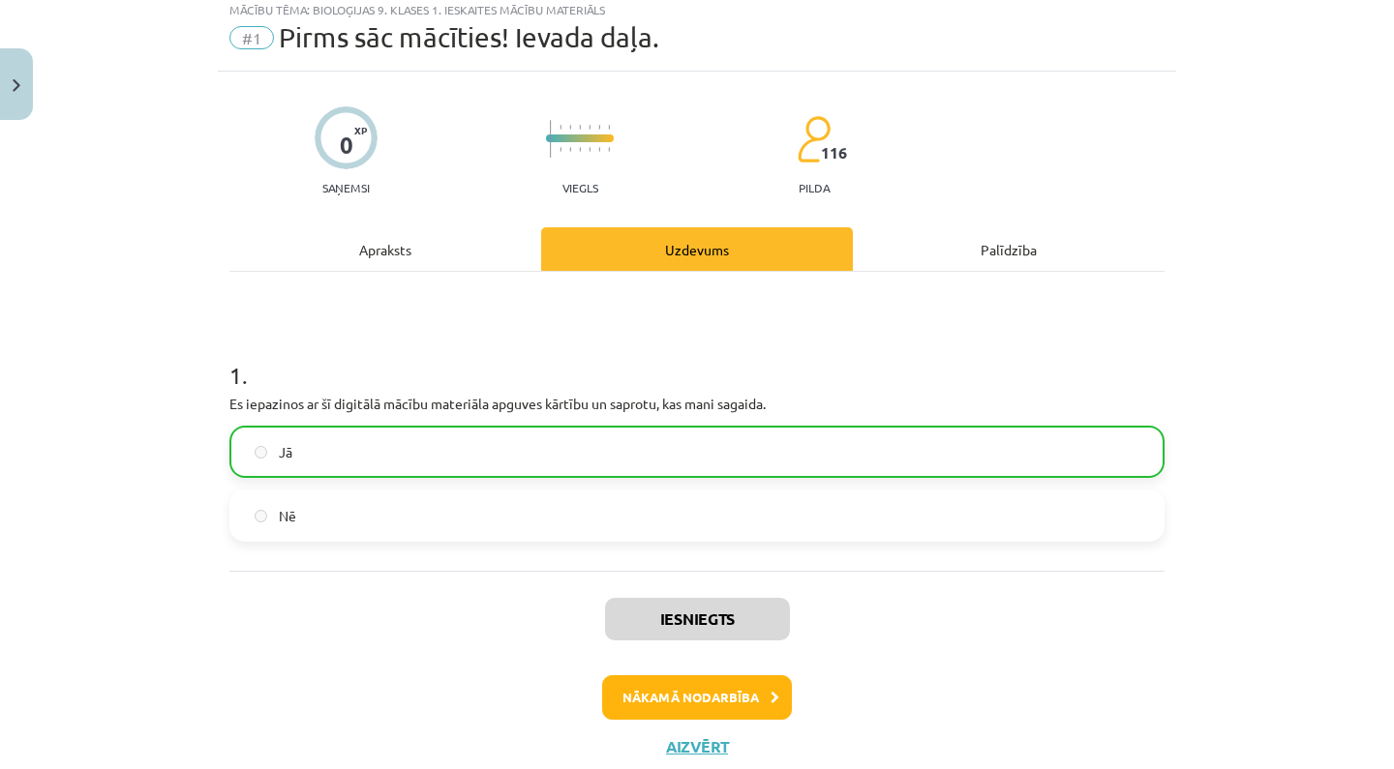
click at [742, 702] on button "Nākamā nodarbība" at bounding box center [697, 698] width 190 height 45
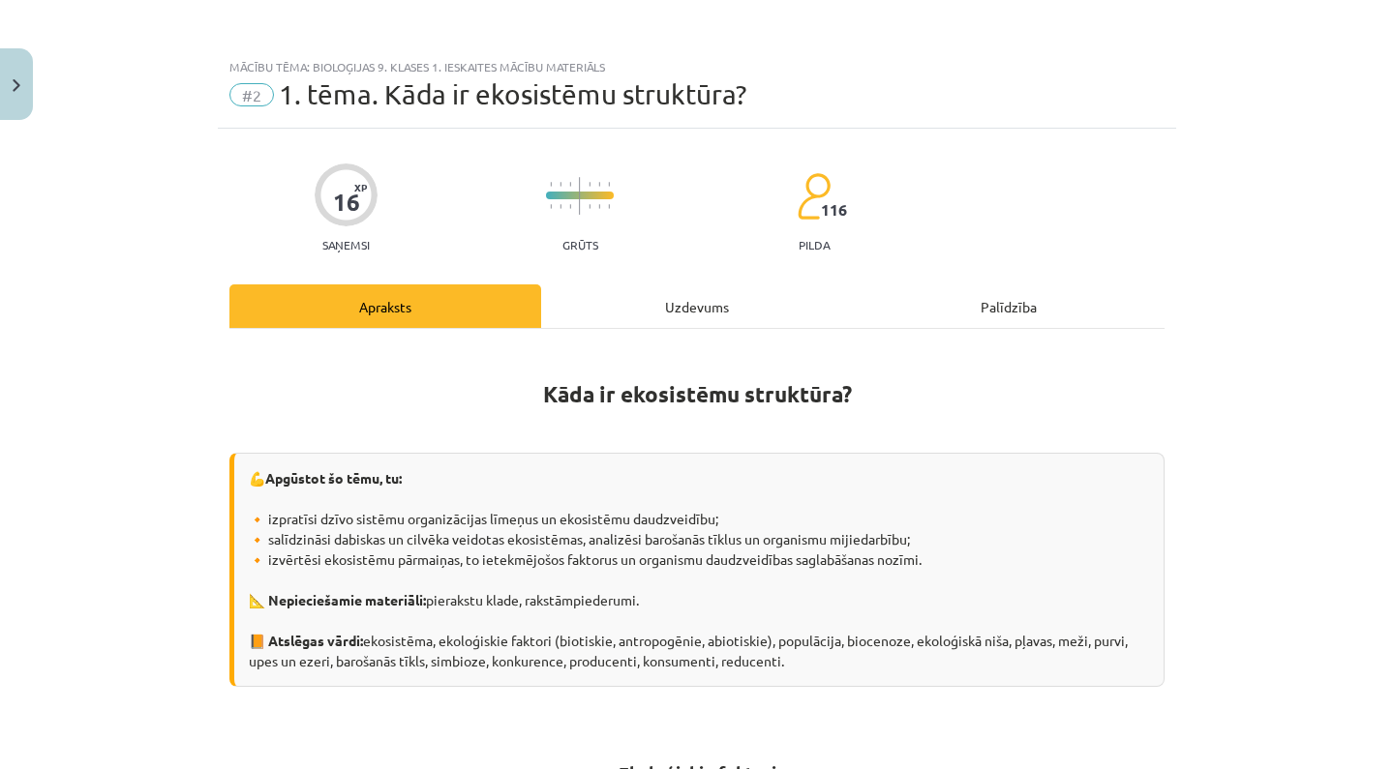
scroll to position [0, 0]
